Goal: Task Accomplishment & Management: Complete application form

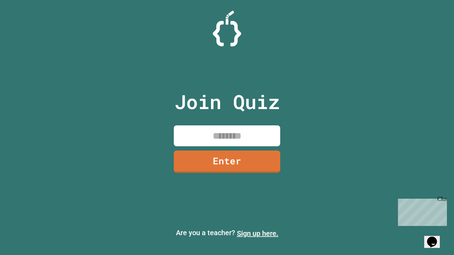
click at [257, 234] on link "Sign up here." at bounding box center [257, 233] width 41 height 9
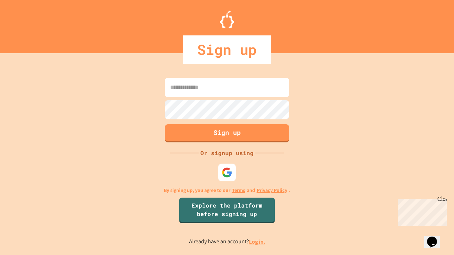
click at [257, 242] on link "Log in." at bounding box center [257, 241] width 16 height 7
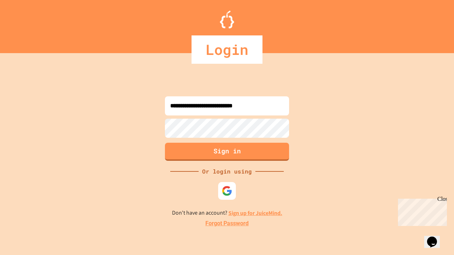
type input "**********"
